Goal: Task Accomplishment & Management: Manage account settings

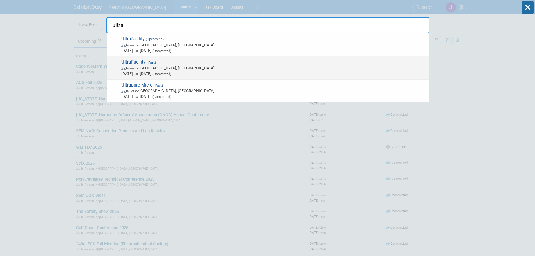
type input "ultra"
click at [287, 71] on span "[DATE] to [DATE] (Committed)" at bounding box center [273, 74] width 305 height 6
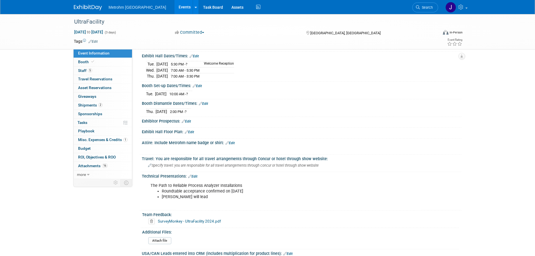
scroll to position [140, 0]
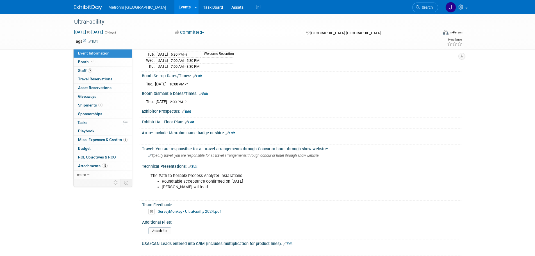
click at [86, 4] on link at bounding box center [91, 5] width 35 height 4
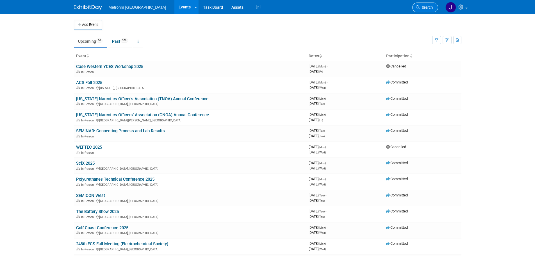
click at [427, 7] on span "Search" at bounding box center [426, 7] width 13 height 4
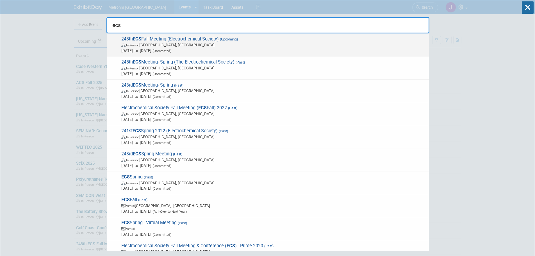
type input "ecs"
click at [256, 46] on span "In-Person Chicago, IL" at bounding box center [273, 45] width 305 height 6
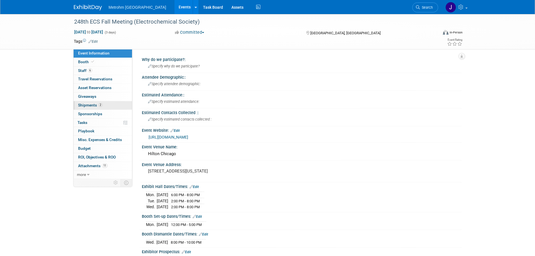
click at [93, 107] on link "2 Shipments 2" at bounding box center [103, 105] width 58 height 8
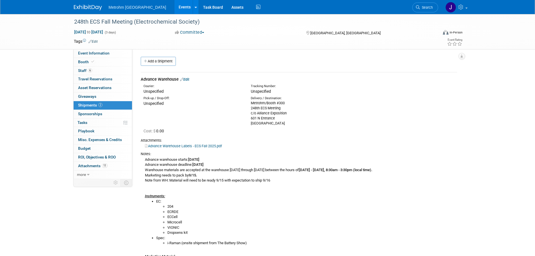
click at [415, 7] on link "Search" at bounding box center [425, 8] width 26 height 10
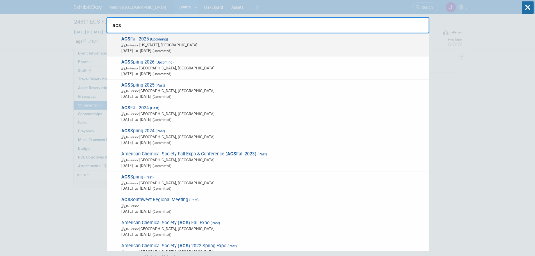
type input "acs"
click at [197, 38] on span "ACS Fall 2025 (Upcoming) In-Person Washington, DC Aug 18, 2025 to Aug 20, 2025 …" at bounding box center [273, 44] width 306 height 17
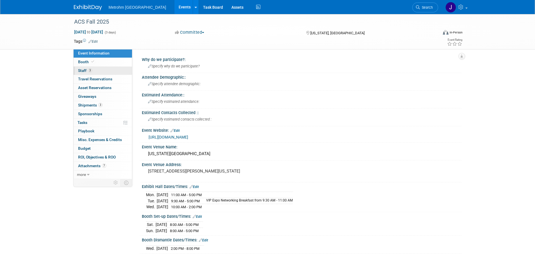
click at [95, 69] on link "3 Staff 3" at bounding box center [103, 71] width 58 height 8
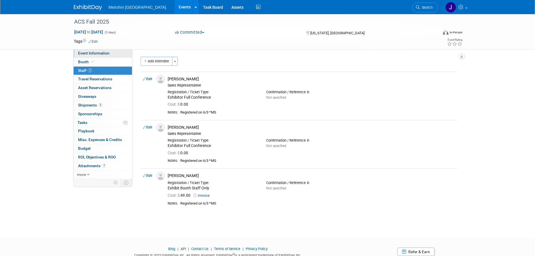
click at [94, 52] on span "Event Information" at bounding box center [93, 53] width 31 height 4
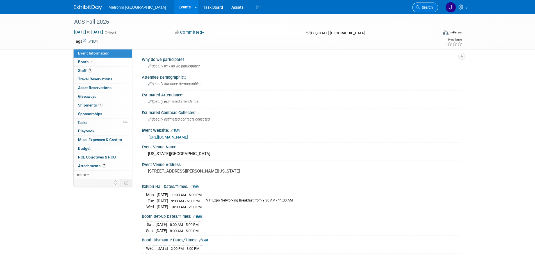
click at [417, 9] on icon at bounding box center [418, 7] width 4 height 4
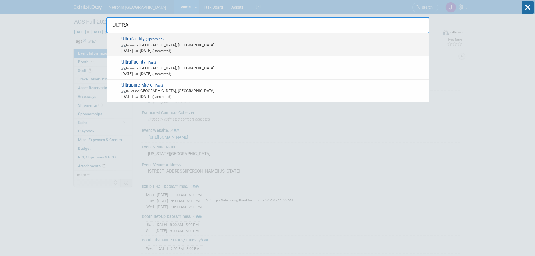
type input "ULTRA"
click at [231, 42] on span "In-Person Austin, TX" at bounding box center [273, 45] width 305 height 6
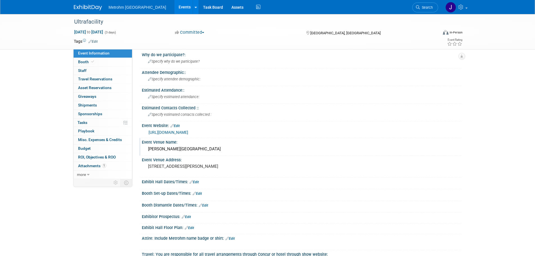
scroll to position [112, 0]
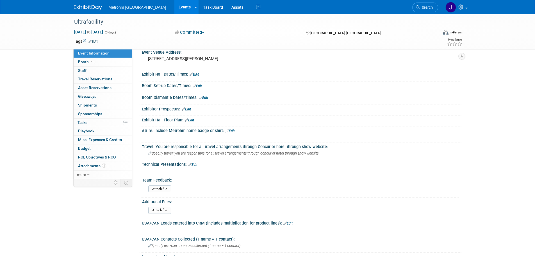
click at [192, 164] on link "Edit" at bounding box center [192, 165] width 9 height 4
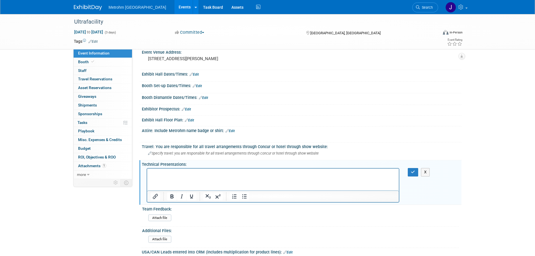
scroll to position [0, 0]
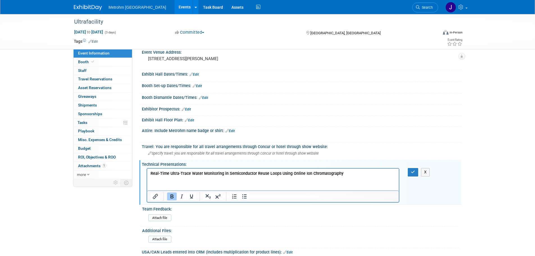
click at [350, 174] on p "Real-Time Ultra-Trace Water Monitoring in Semiconductor Reuse Loops Using Onlin…" at bounding box center [272, 174] width 245 height 6
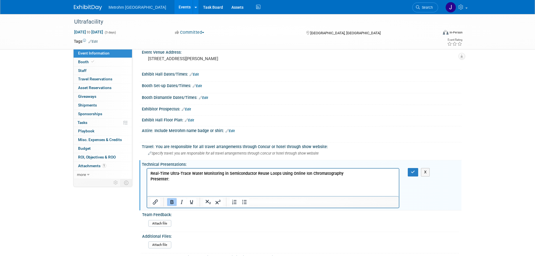
click at [169, 199] on icon "Bold" at bounding box center [171, 202] width 7 height 7
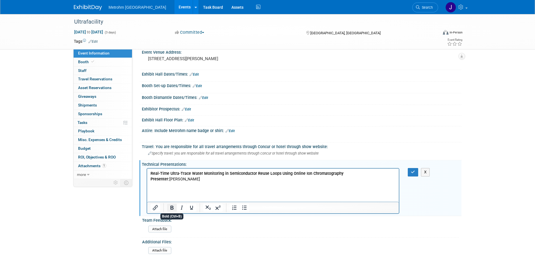
click at [170, 208] on icon "Bold" at bounding box center [171, 207] width 7 height 7
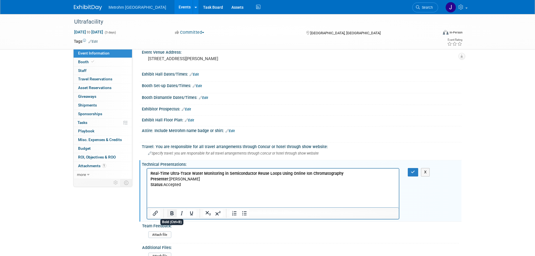
click at [175, 214] on button "Bold" at bounding box center [172, 213] width 10 height 8
click at [174, 214] on icon "Bold" at bounding box center [171, 213] width 7 height 7
click at [410, 170] on button "button" at bounding box center [413, 172] width 10 height 8
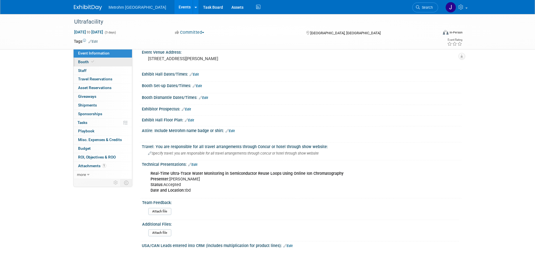
click at [95, 63] on link "Booth" at bounding box center [103, 62] width 58 height 8
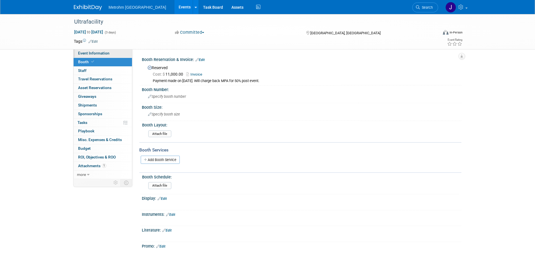
click at [111, 53] on link "Event Information" at bounding box center [103, 53] width 58 height 8
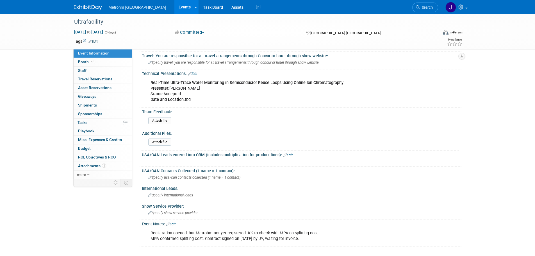
scroll to position [254, 0]
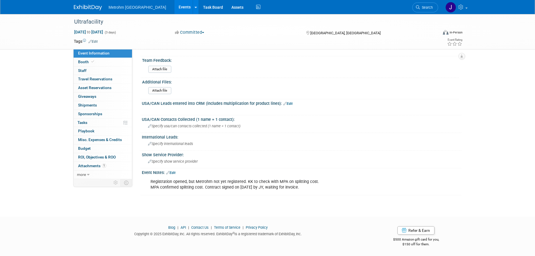
click at [175, 174] on link "Edit" at bounding box center [170, 173] width 9 height 4
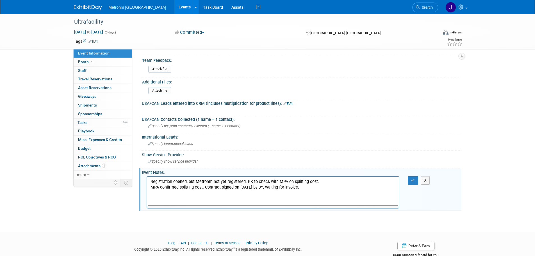
scroll to position [0, 0]
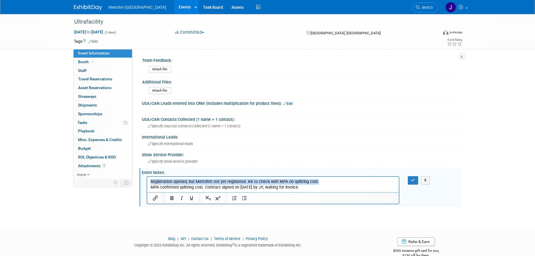
drag, startPoint x: 328, startPoint y: 183, endPoint x: 114, endPoint y: 179, distance: 213.4
click at [147, 179] on html "Registration opened, but Metrohm not yet registered. KK to check with MPA on sp…" at bounding box center [273, 183] width 252 height 13
click at [150, 189] on p "MPA confirmed splitting cost. Contract signed on 7/1/25 by JY, waiting for invo…" at bounding box center [272, 184] width 245 height 11
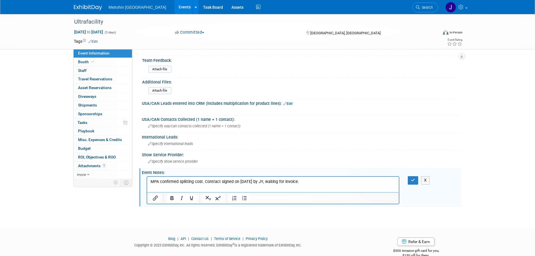
click at [418, 183] on div "X" at bounding box center [416, 180] width 17 height 8
click at [415, 182] on icon "button" at bounding box center [413, 180] width 4 height 4
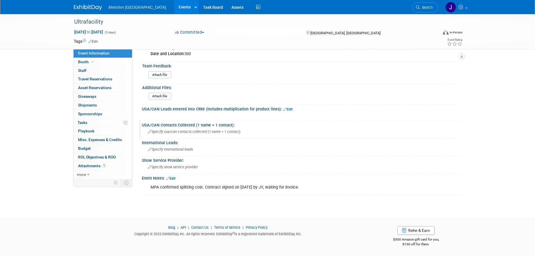
scroll to position [249, 0]
click at [85, 5] on img at bounding box center [88, 8] width 28 height 6
